Goal: Task Accomplishment & Management: Use online tool/utility

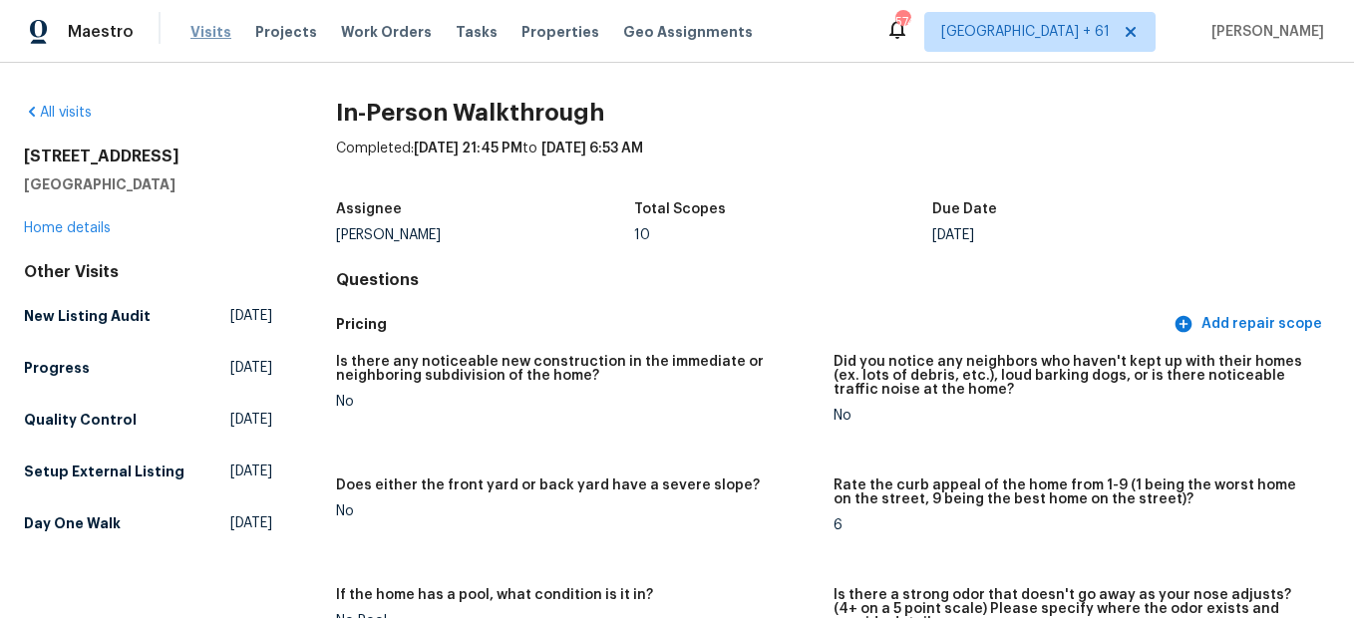
click at [196, 38] on span "Visits" at bounding box center [210, 32] width 41 height 20
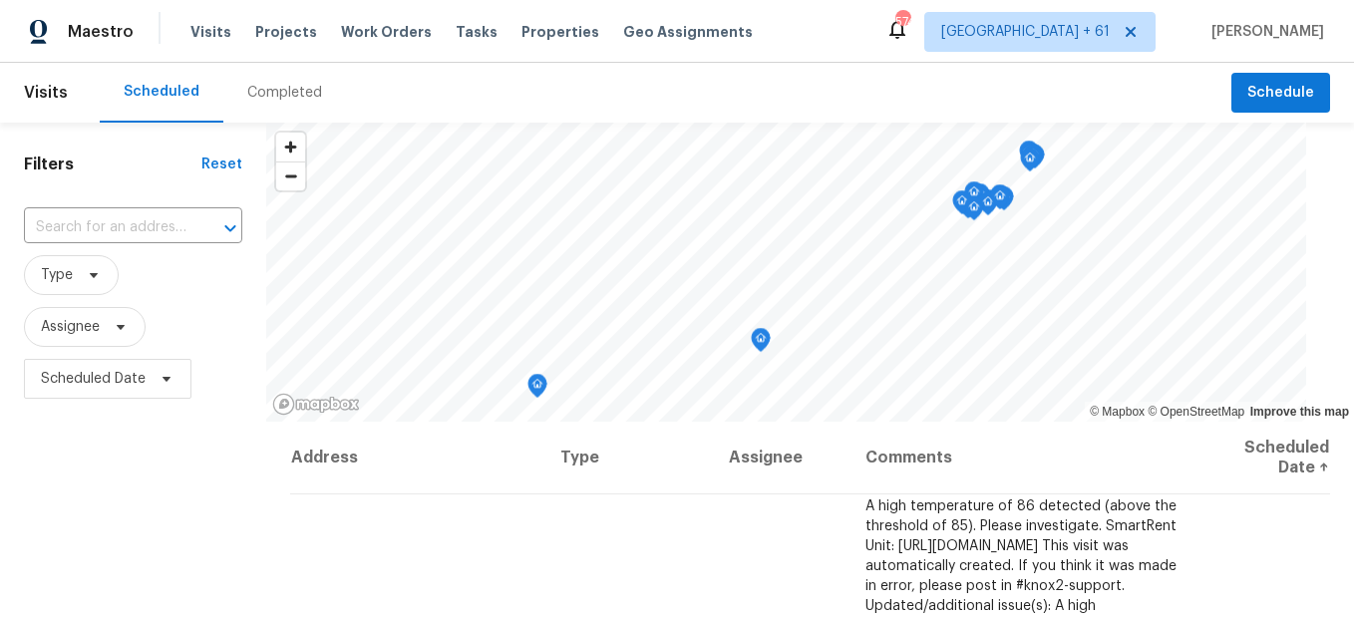
click at [300, 101] on div "Completed" at bounding box center [284, 93] width 75 height 20
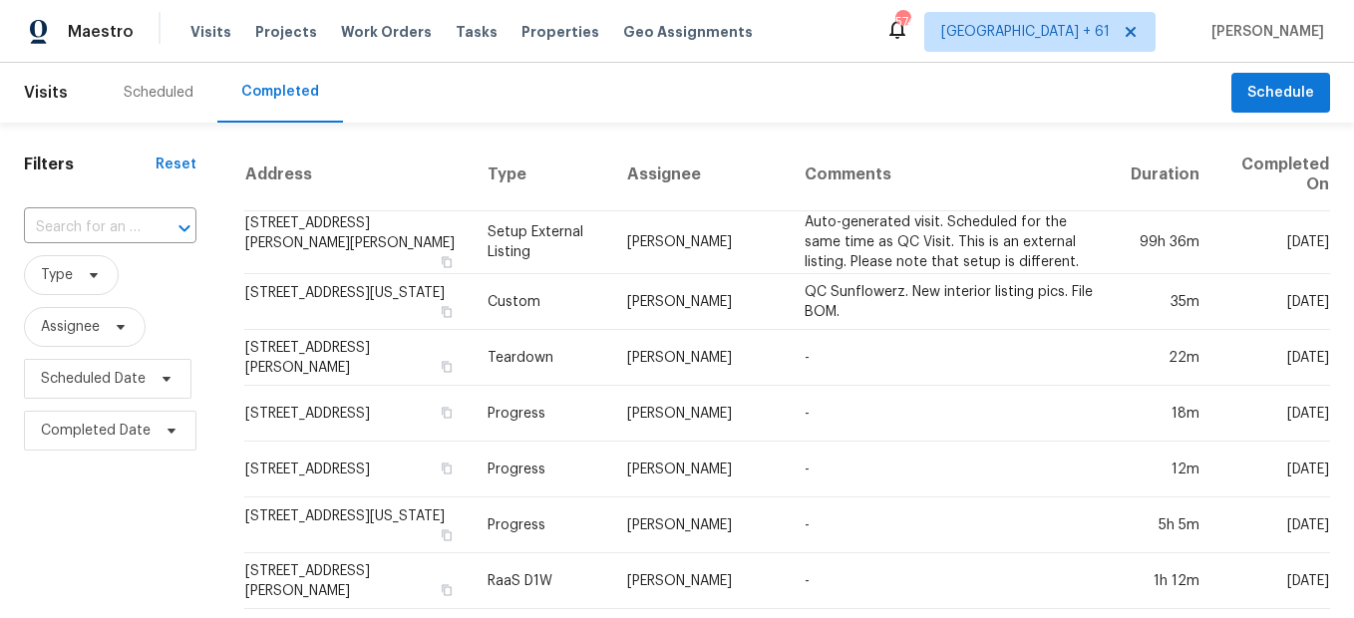
click at [153, 226] on div at bounding box center [171, 228] width 52 height 28
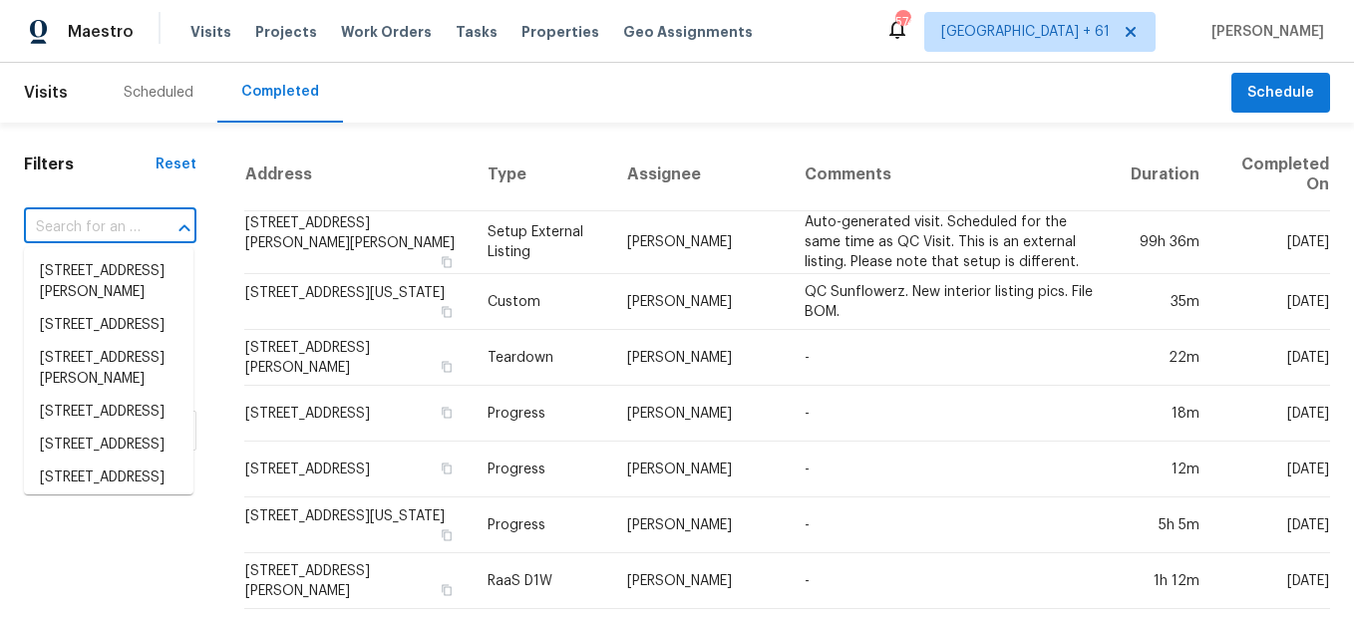
paste input "[STREET_ADDRESS][US_STATE]"
type input "[STREET_ADDRESS][US_STATE]"
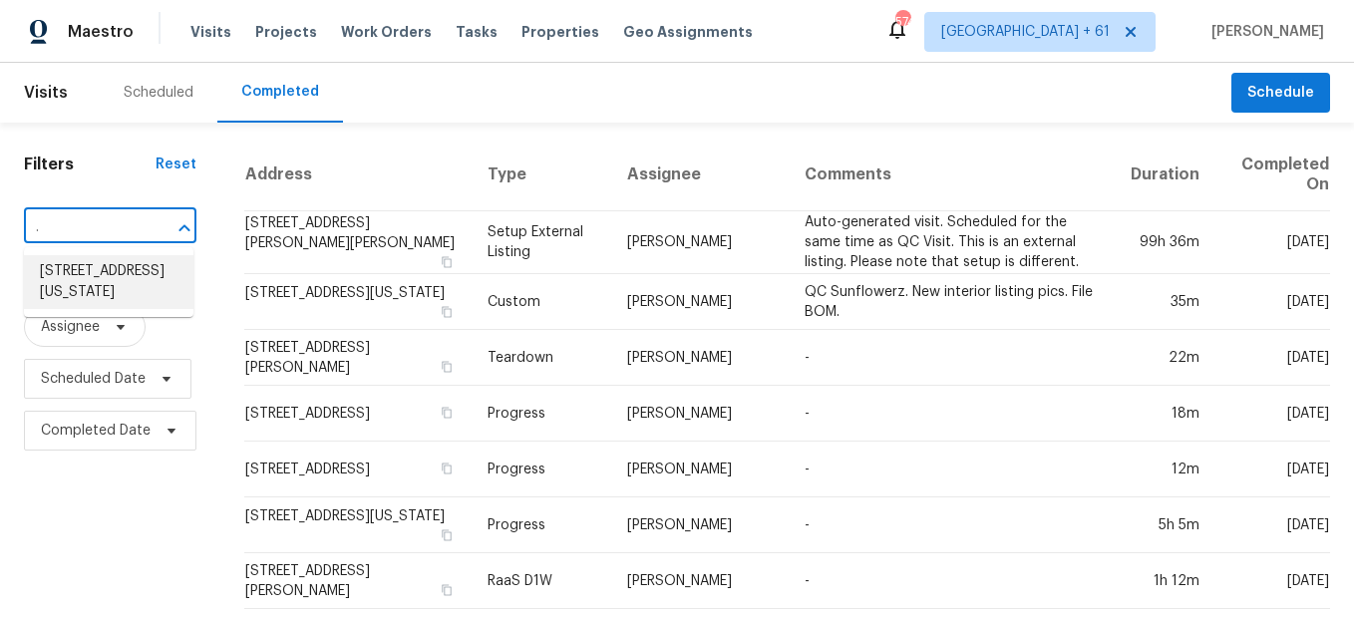
click at [132, 273] on li "[STREET_ADDRESS][US_STATE]" at bounding box center [108, 282] width 169 height 54
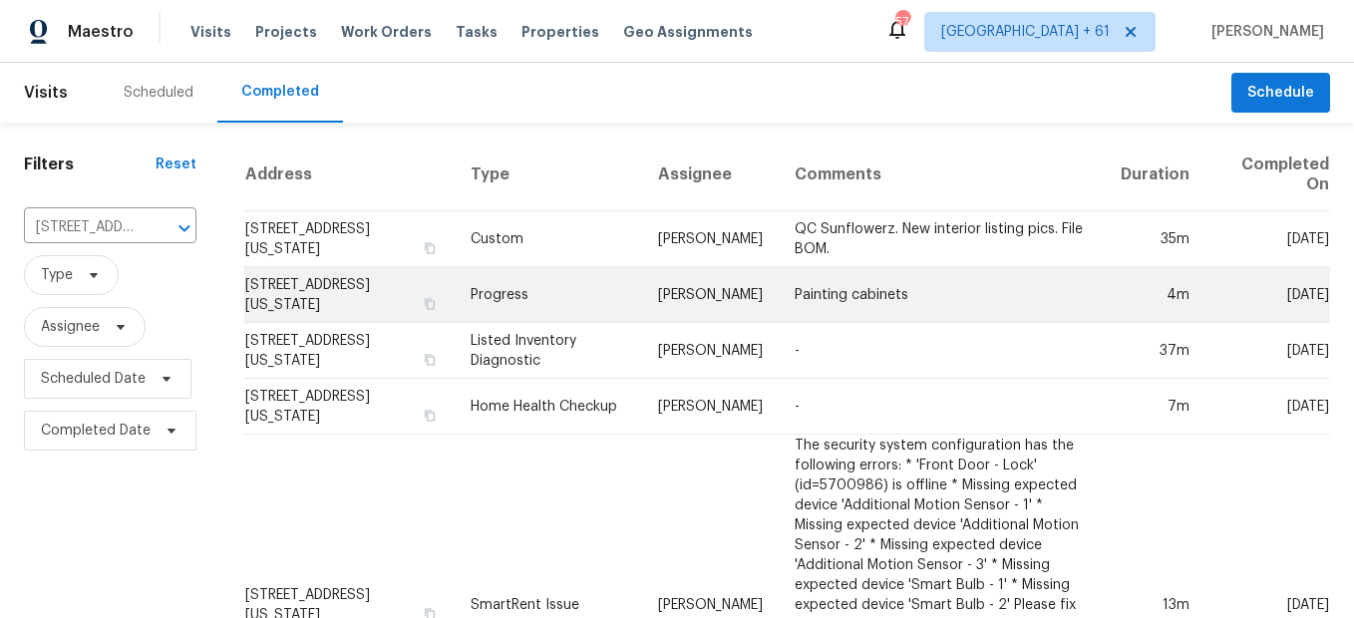
click at [539, 304] on td "Progress" at bounding box center [548, 295] width 187 height 56
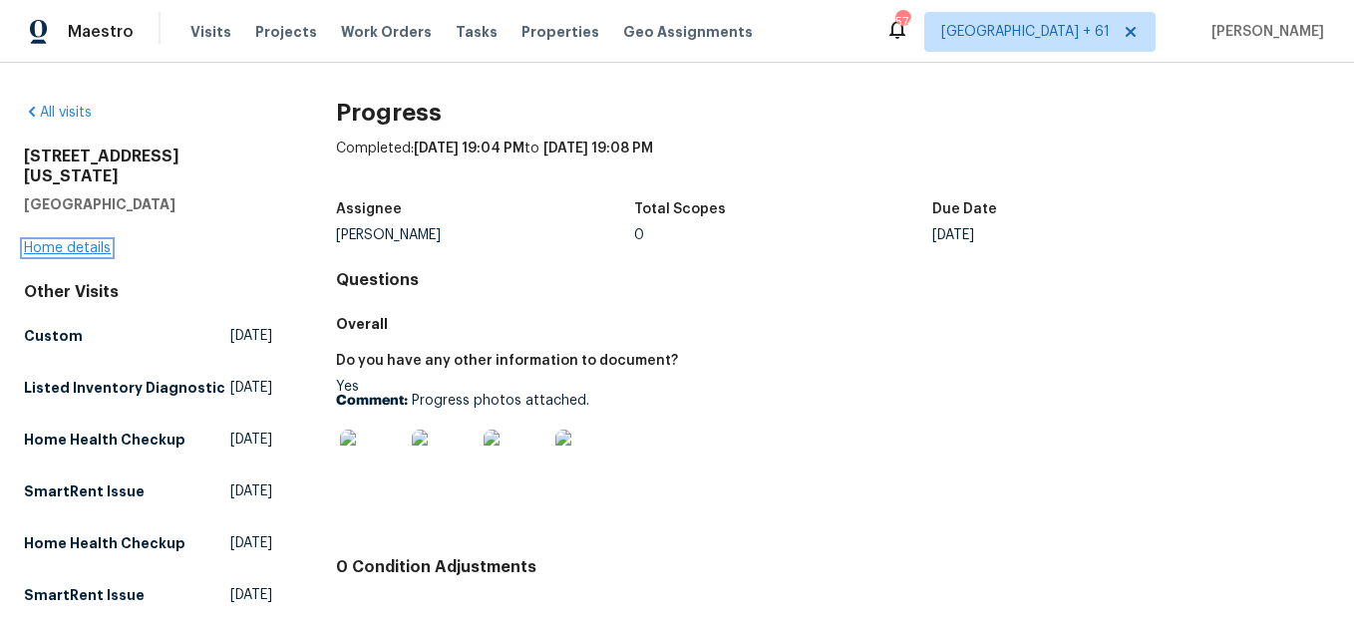
click at [81, 241] on link "Home details" at bounding box center [67, 248] width 87 height 14
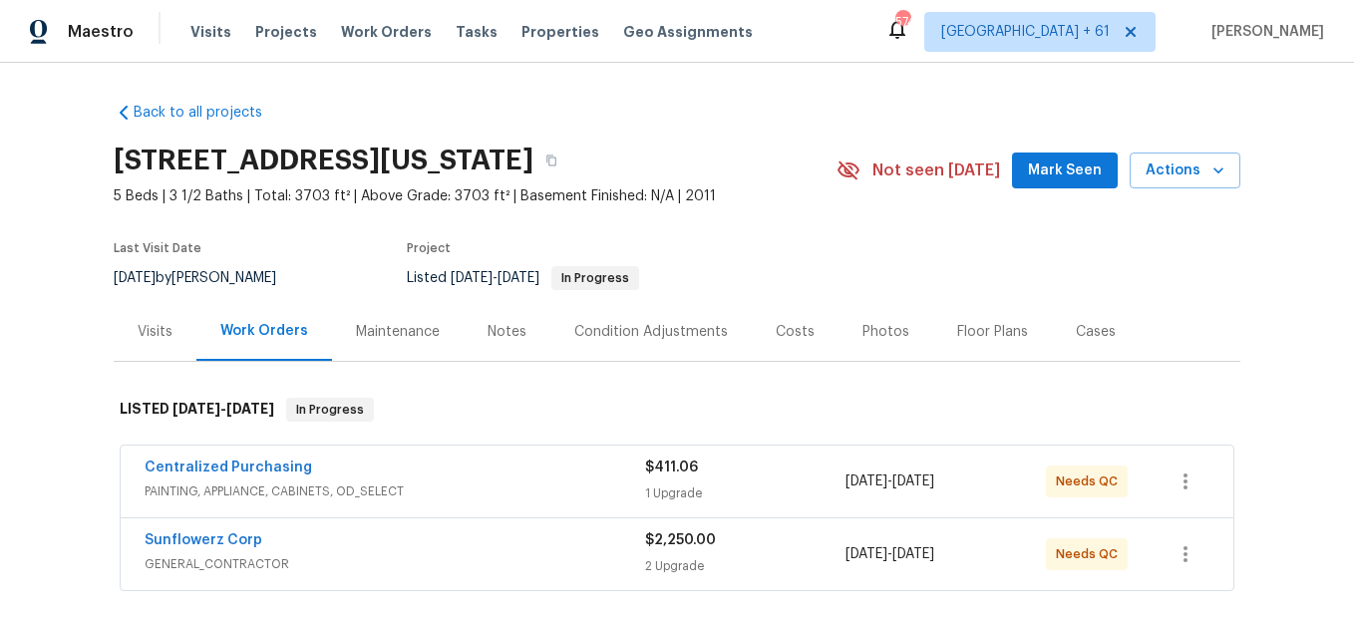
click at [862, 341] on div "Photos" at bounding box center [885, 332] width 47 height 20
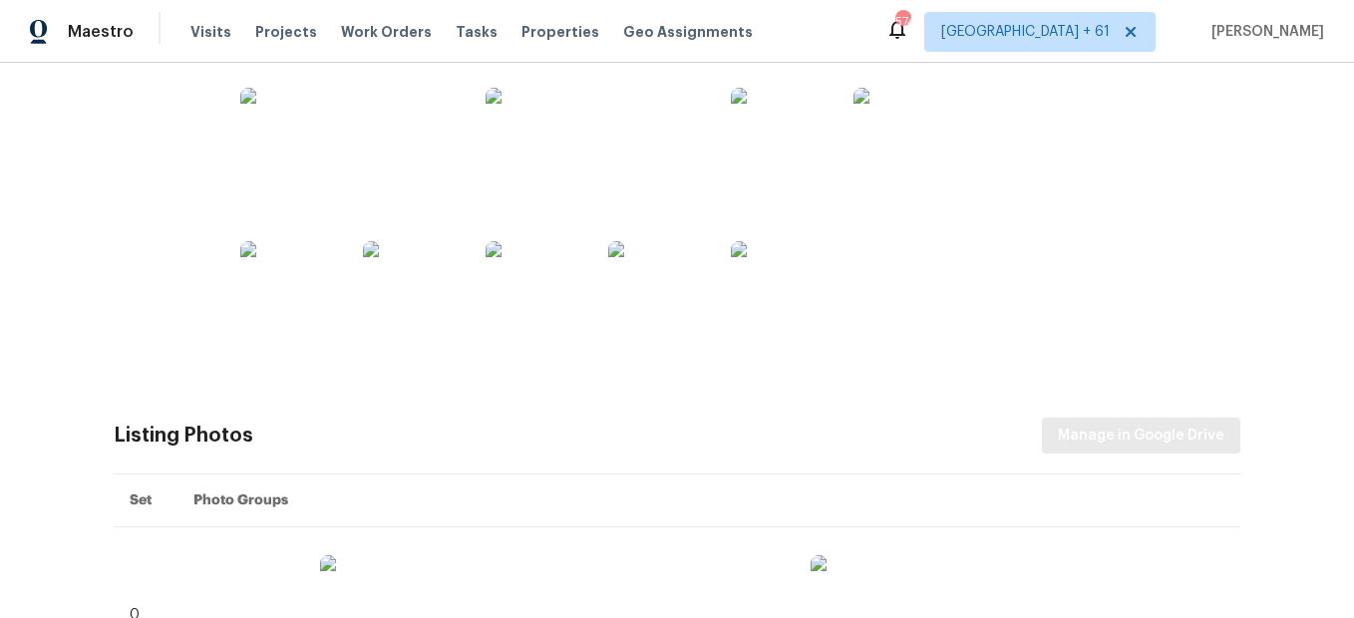
scroll to position [598, 0]
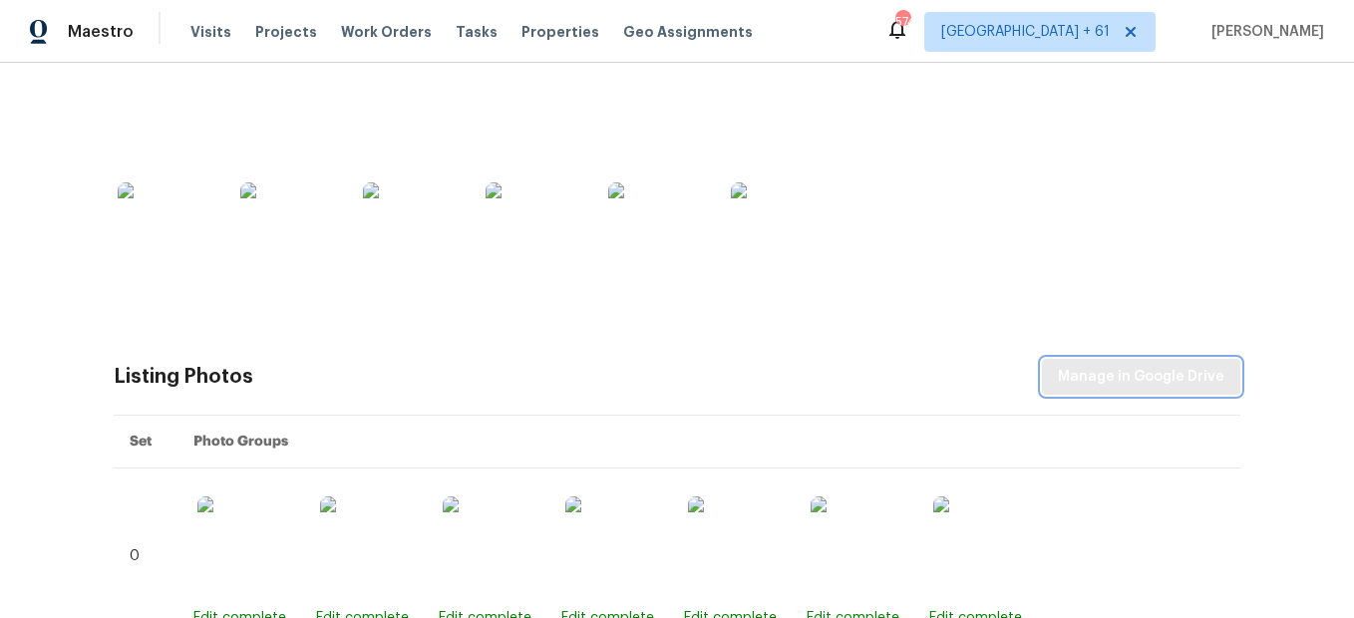
click at [1100, 378] on span "Manage in Google Drive" at bounding box center [1141, 377] width 166 height 25
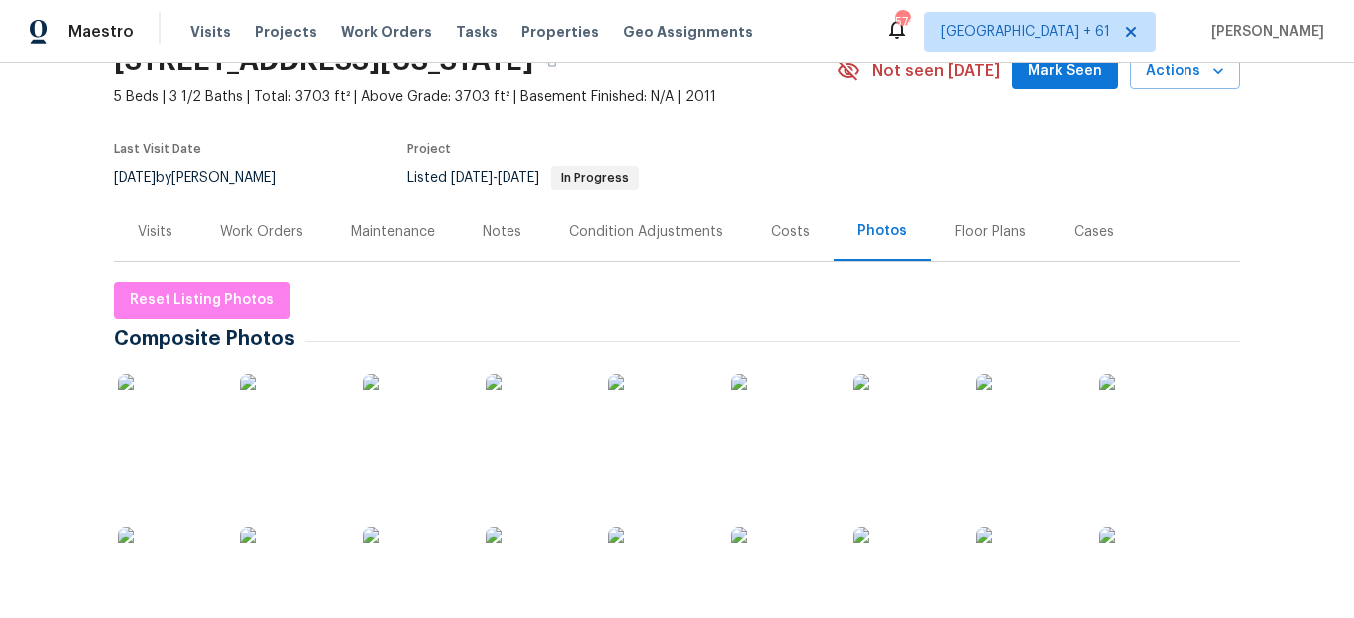
scroll to position [0, 0]
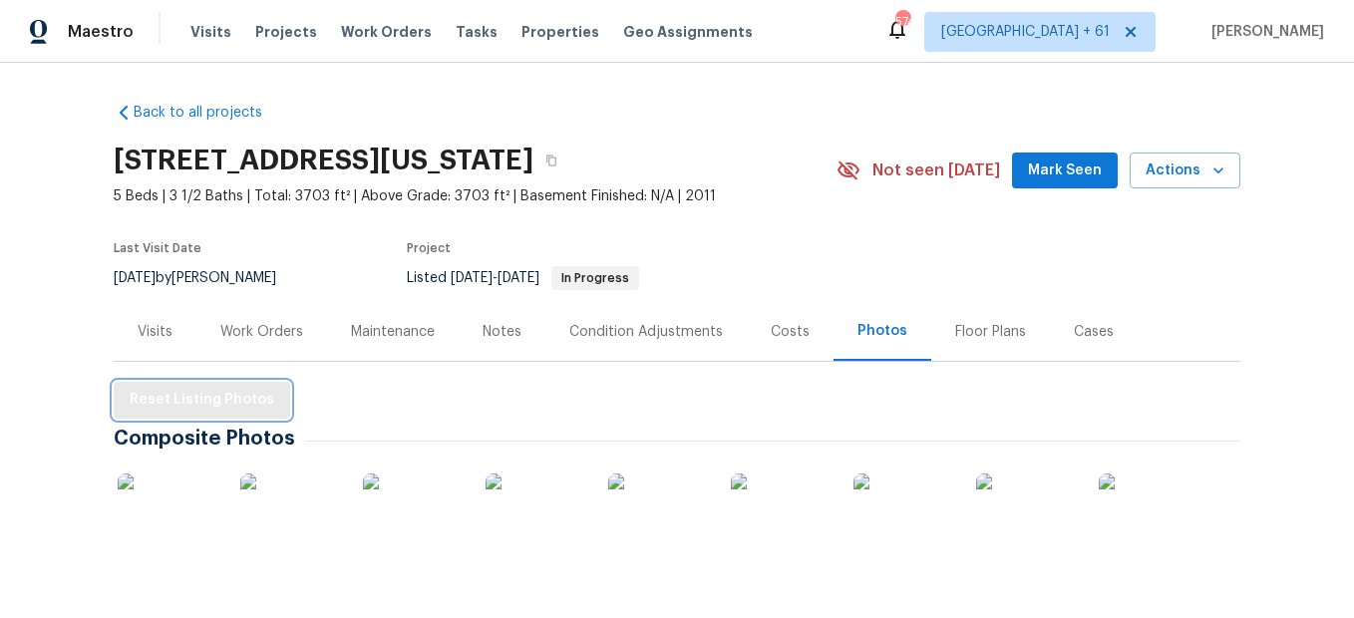
click at [222, 405] on span "Reset Listing Photos" at bounding box center [202, 400] width 145 height 25
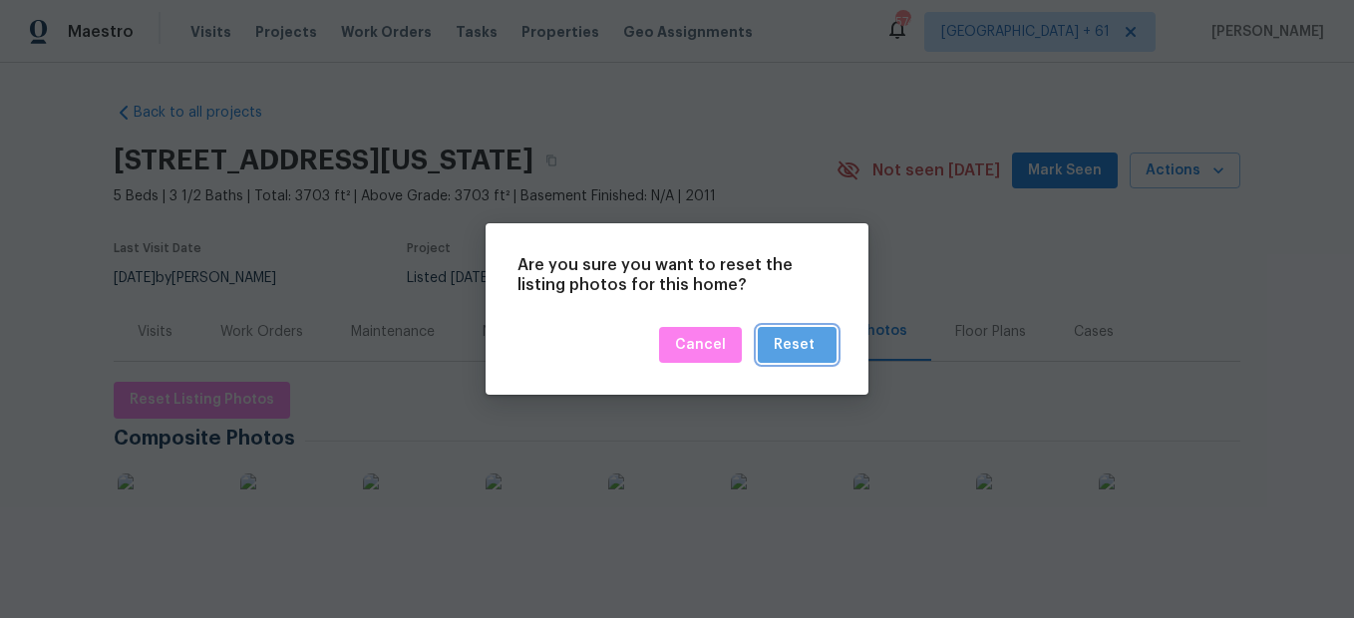
click at [805, 360] on button "Reset" at bounding box center [797, 345] width 79 height 37
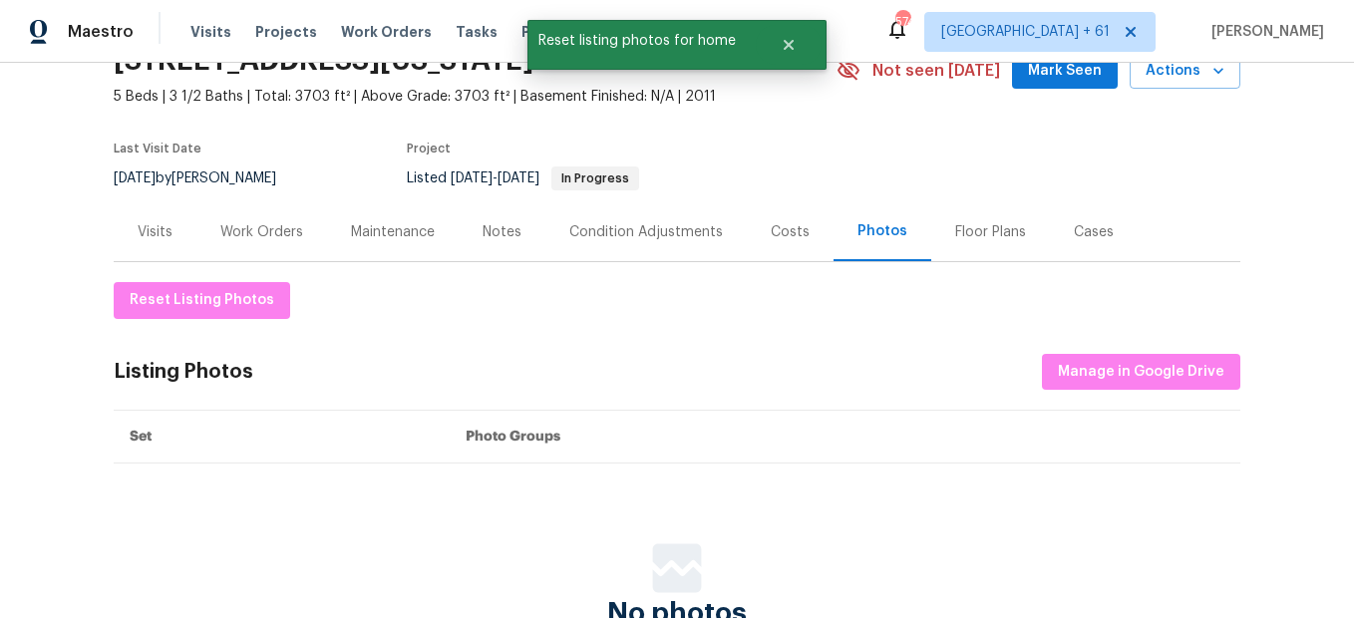
scroll to position [291, 0]
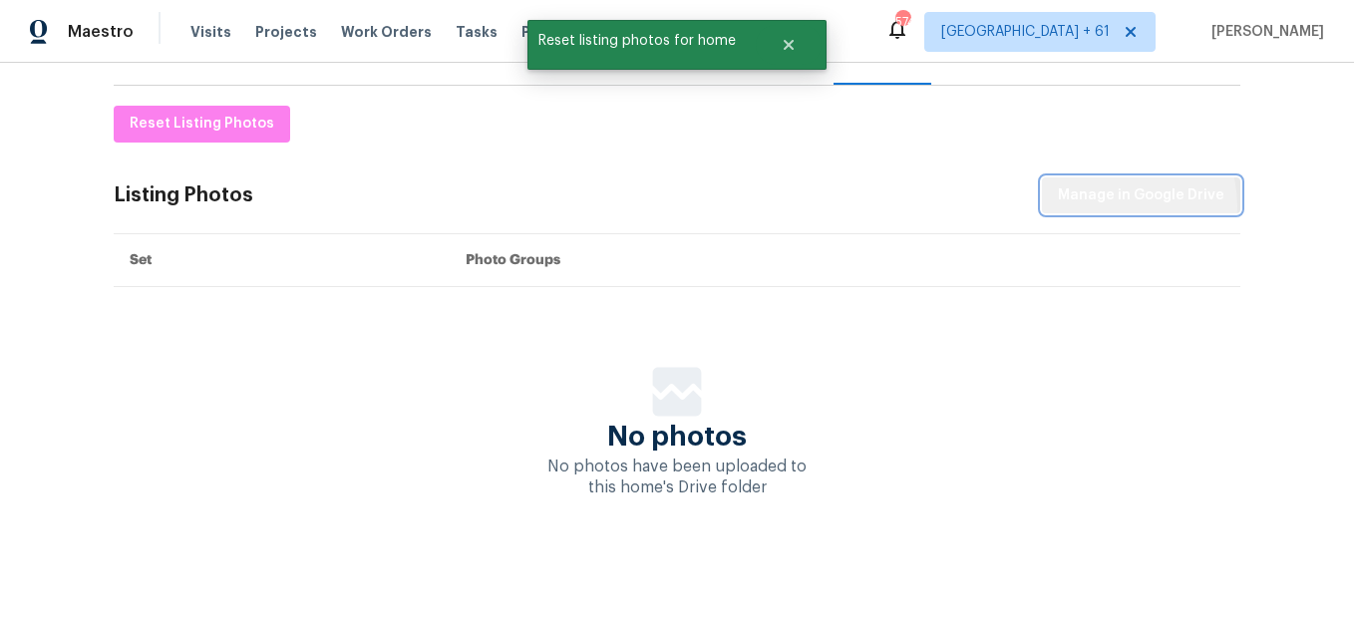
click at [1112, 190] on span "Manage in Google Drive" at bounding box center [1141, 195] width 166 height 25
